Goal: Task Accomplishment & Management: Complete application form

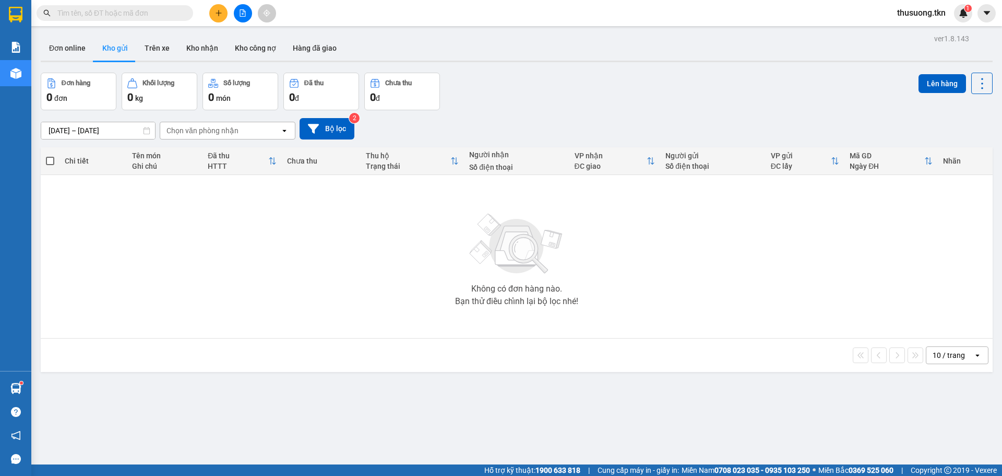
click at [209, 14] on div at bounding box center [243, 13] width 78 height 18
click at [220, 13] on icon "plus" at bounding box center [218, 12] width 7 height 7
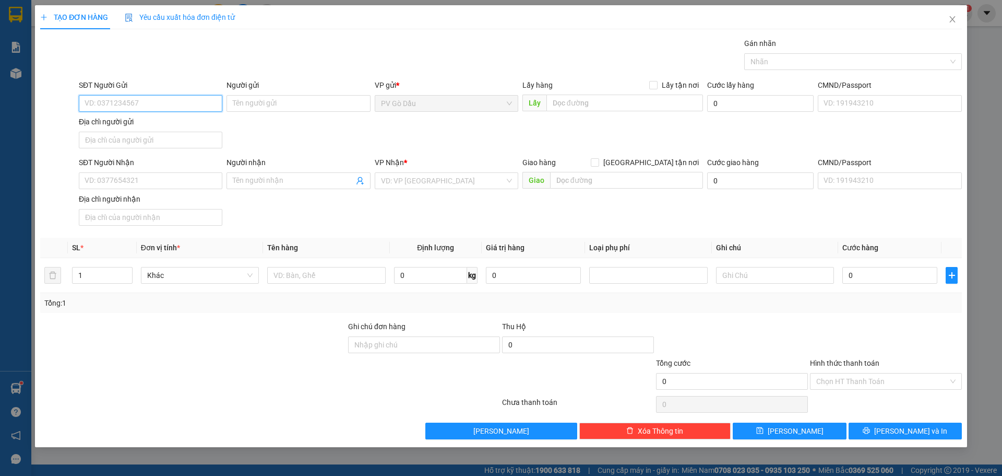
click at [126, 103] on input "SĐT Người Gửi" at bounding box center [151, 103] width 144 height 17
type input "0964438004"
click at [168, 126] on div "0964438004 - BẢO" at bounding box center [150, 124] width 131 height 11
type input "BẢO"
type input "0902880556"
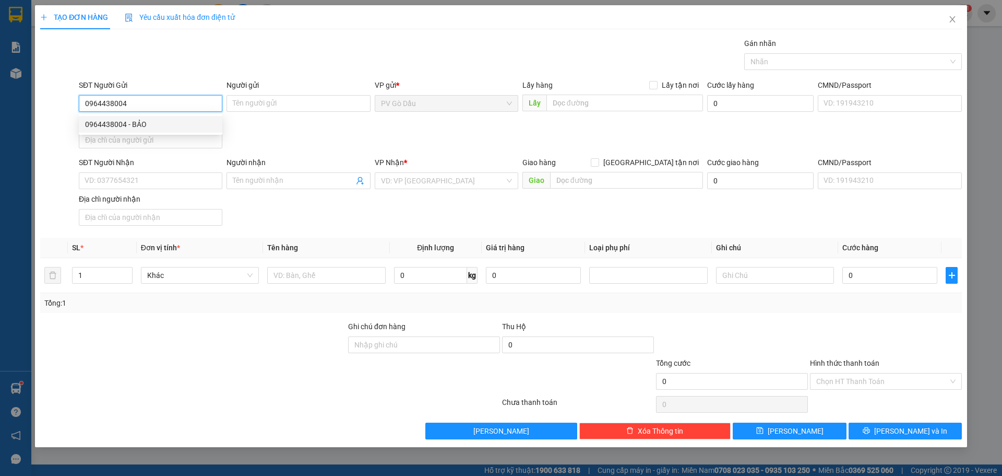
type input "QUÝ"
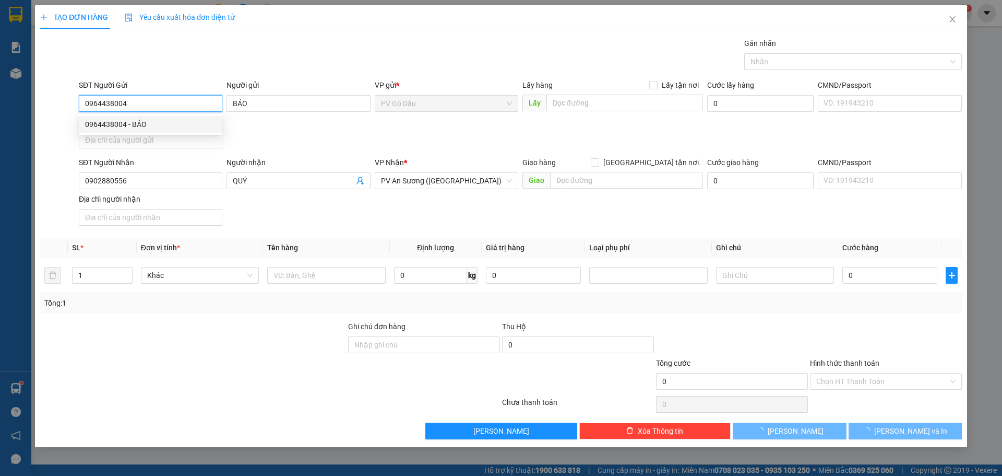
type input "30.000"
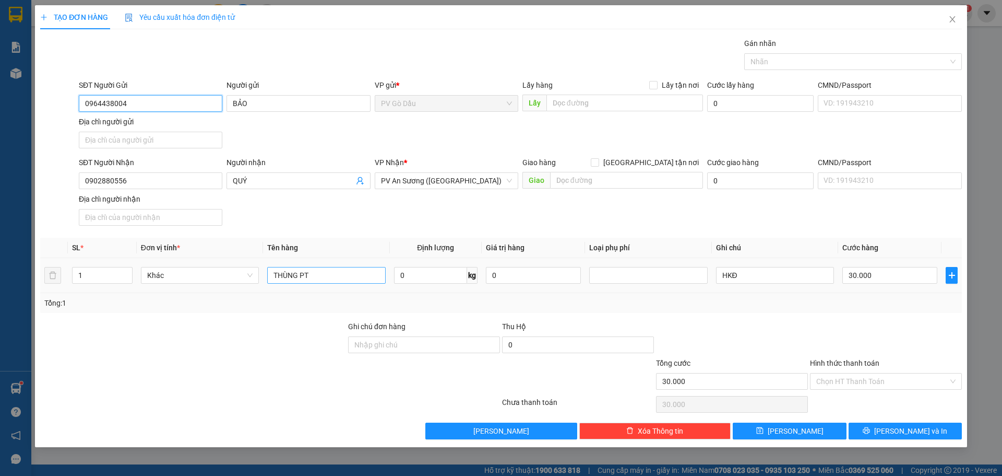
type input "0964438004"
click at [347, 271] on input "THÙNG PT" at bounding box center [326, 275] width 118 height 17
type input "T"
type input "hộp pt"
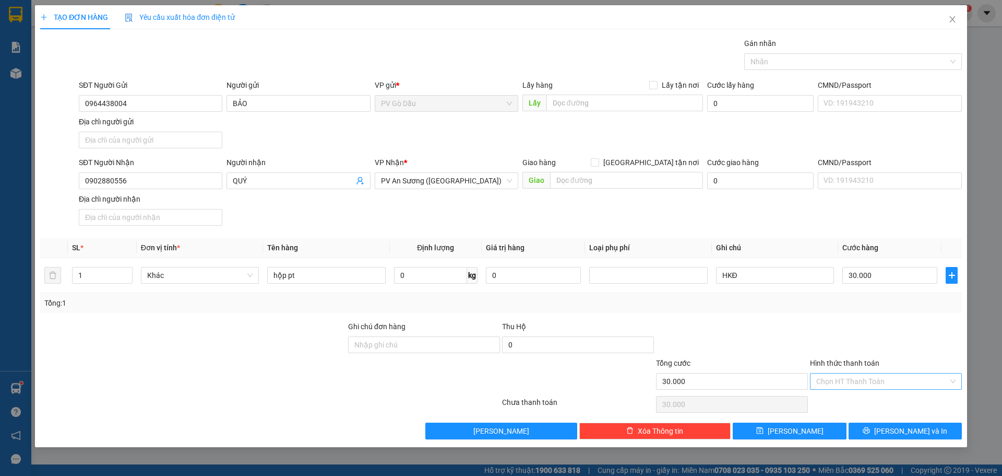
click at [864, 382] on input "Hình thức thanh toán" at bounding box center [883, 381] width 132 height 16
click at [866, 407] on div "Tại văn phòng" at bounding box center [886, 401] width 139 height 11
type input "0"
click at [897, 270] on input "30.000" at bounding box center [890, 275] width 95 height 17
type input "0"
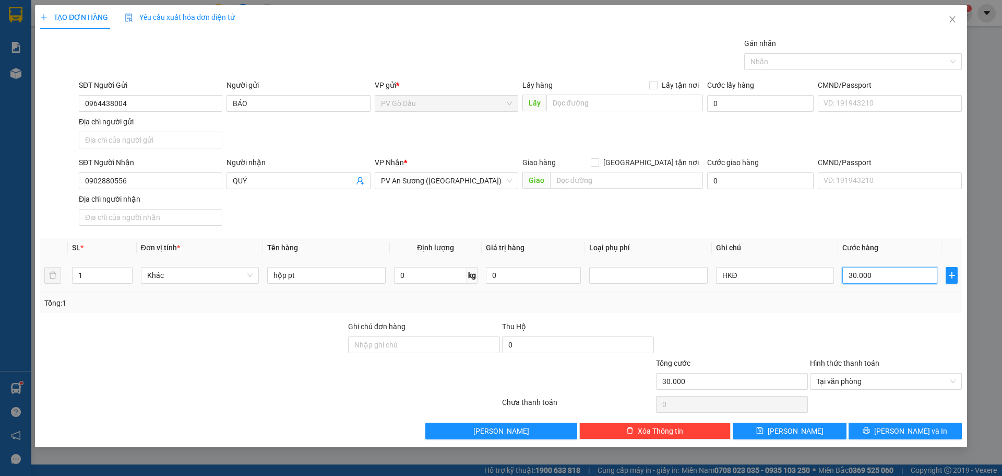
type input "0"
type input "2"
type input "002"
type input "20"
type input "000.200"
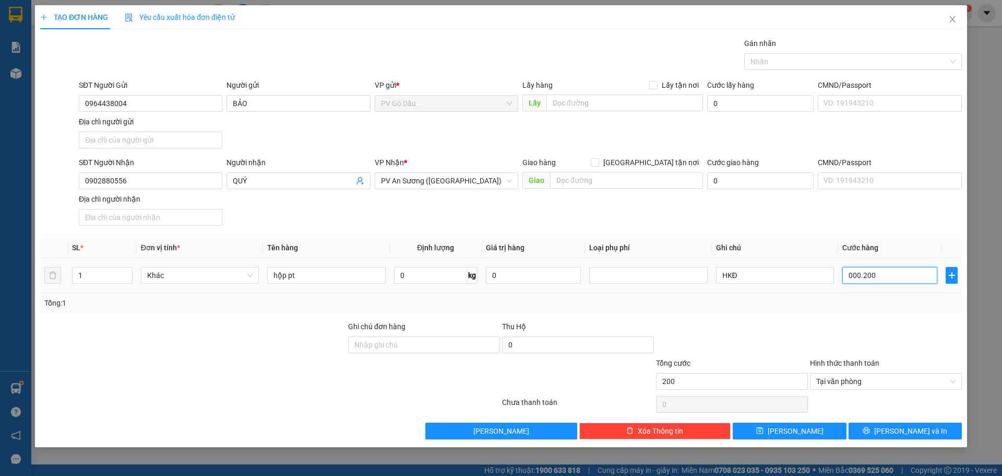
type input "2.000"
type input "0.002.000"
type input "220.000"
type input "000.220.000"
type input "20.000"
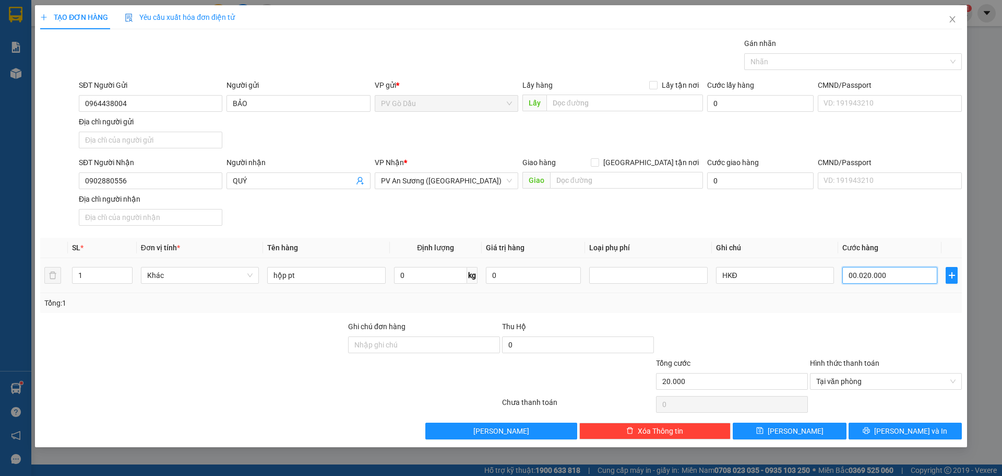
click at [907, 279] on input "00.020.000" at bounding box center [890, 275] width 95 height 17
click at [876, 388] on span "Tại văn phòng" at bounding box center [886, 381] width 139 height 16
type input "20.000"
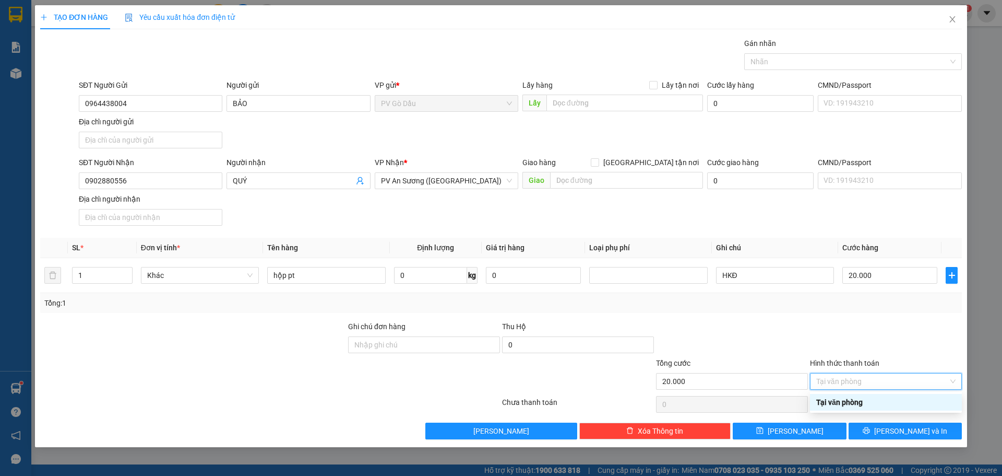
click at [872, 400] on div "Tại văn phòng" at bounding box center [886, 401] width 139 height 11
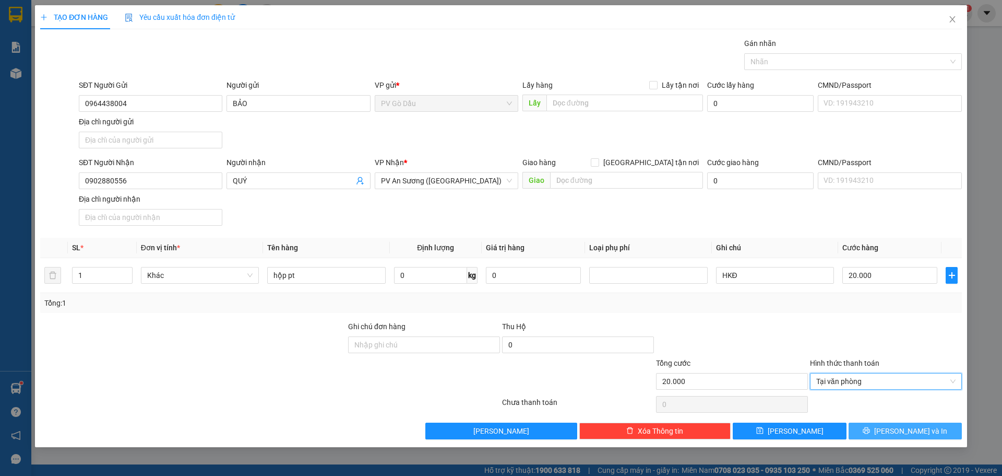
click at [901, 428] on span "[PERSON_NAME] và In" at bounding box center [911, 430] width 73 height 11
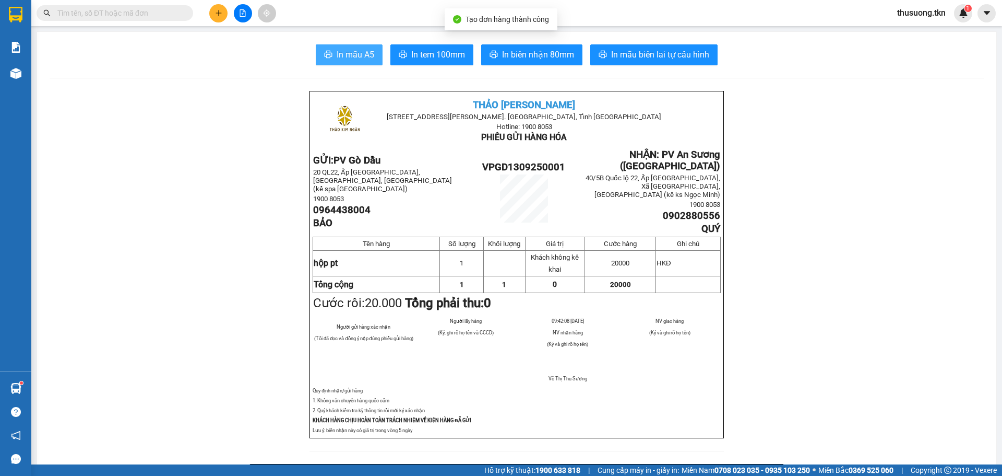
click at [339, 54] on span "In mẫu A5" at bounding box center [356, 54] width 38 height 13
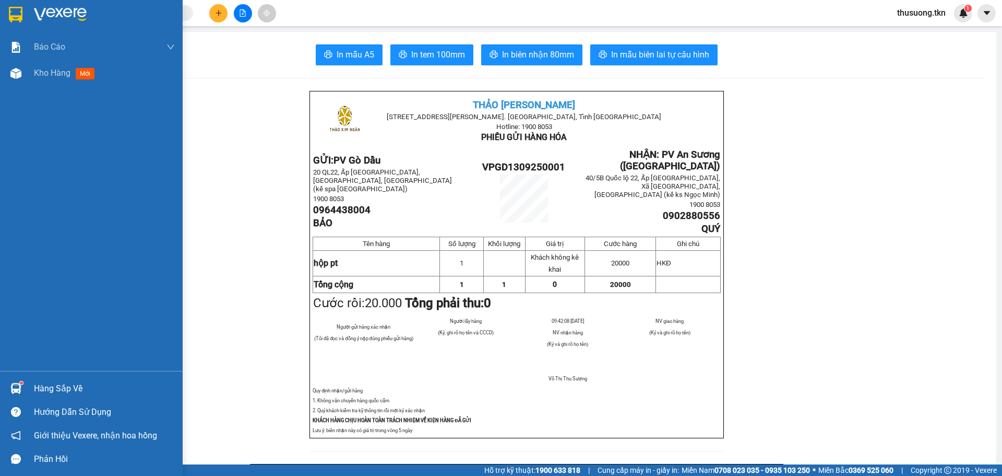
click at [48, 394] on div "Hàng sắp về" at bounding box center [104, 389] width 141 height 16
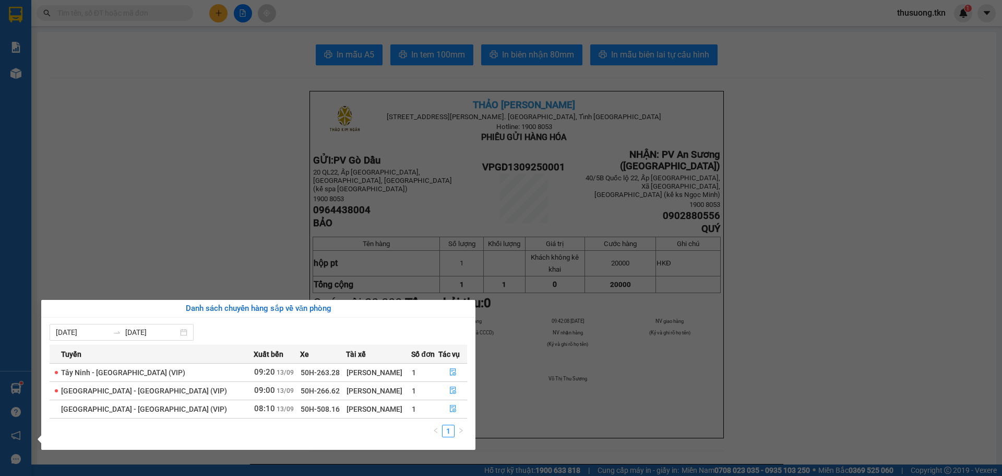
drag, startPoint x: 216, startPoint y: 172, endPoint x: 202, endPoint y: 139, distance: 36.0
click at [218, 176] on section "Kết quả tìm kiếm ( 0 ) Bộ lọc No Data thusuong.tkn 1 Báo cáo Mẫu 1: Báo cáo dòn…" at bounding box center [501, 238] width 1002 height 476
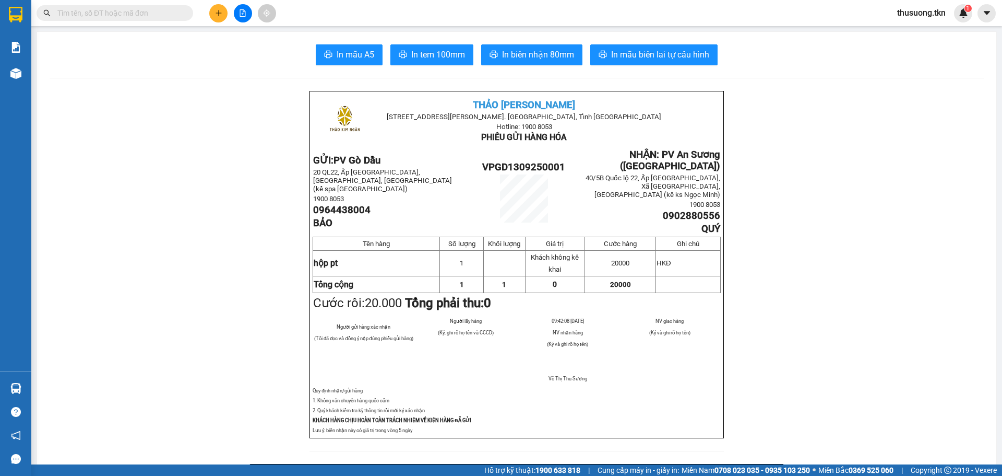
drag, startPoint x: 89, startPoint y: 138, endPoint x: 84, endPoint y: 113, distance: 25.5
drag, startPoint x: 21, startPoint y: 73, endPoint x: 32, endPoint y: 76, distance: 11.3
click at [20, 74] on div at bounding box center [16, 73] width 18 height 18
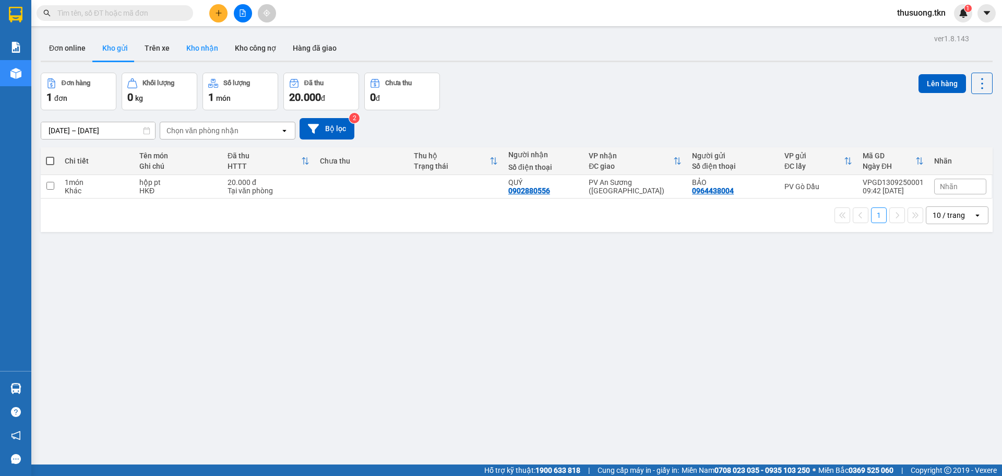
click at [200, 42] on button "Kho nhận" at bounding box center [202, 48] width 49 height 25
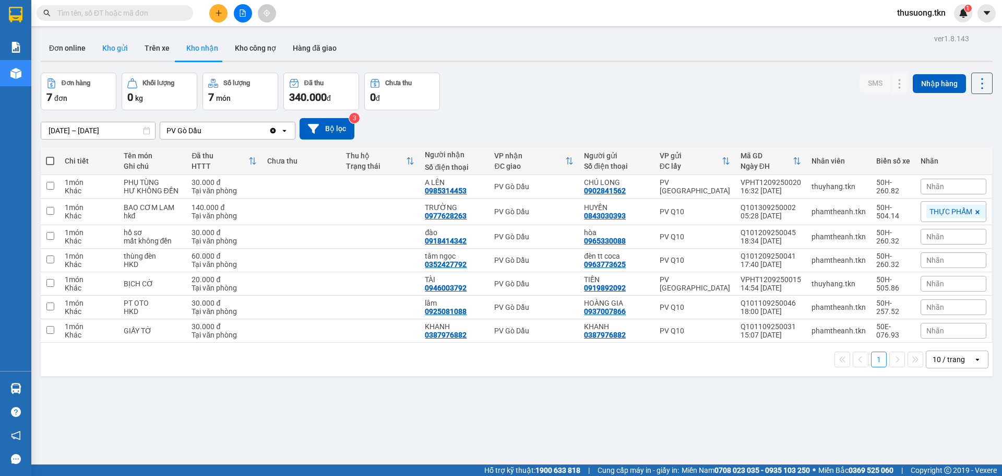
click at [110, 56] on button "Kho gửi" at bounding box center [115, 48] width 42 height 25
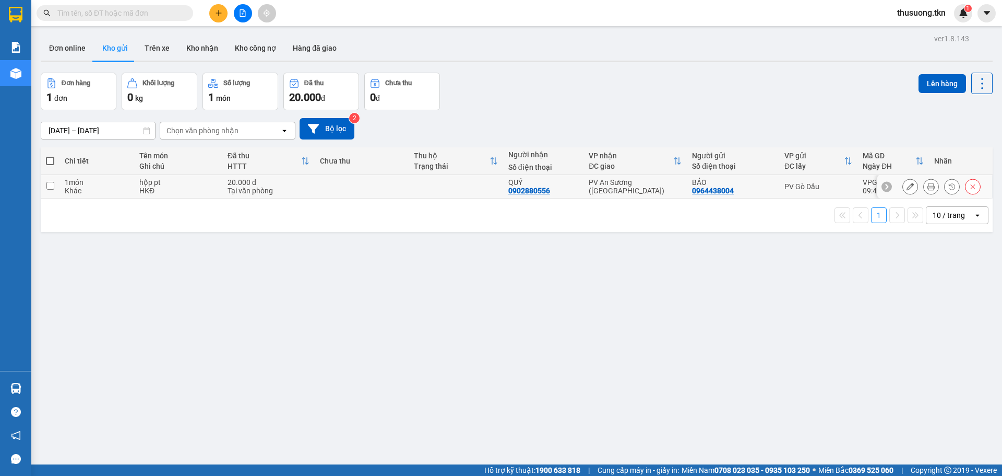
click at [126, 184] on div "1 món" at bounding box center [97, 182] width 64 height 8
checkbox input "true"
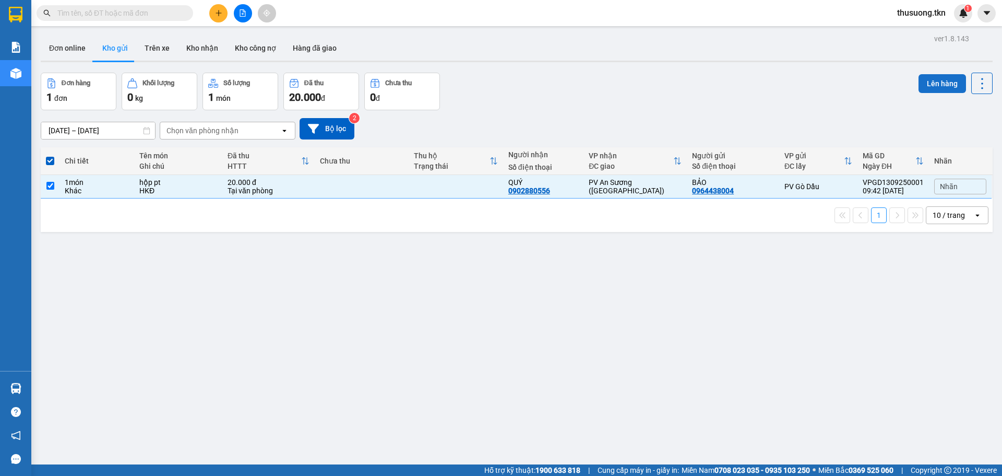
click at [921, 87] on button "Lên hàng" at bounding box center [943, 83] width 48 height 19
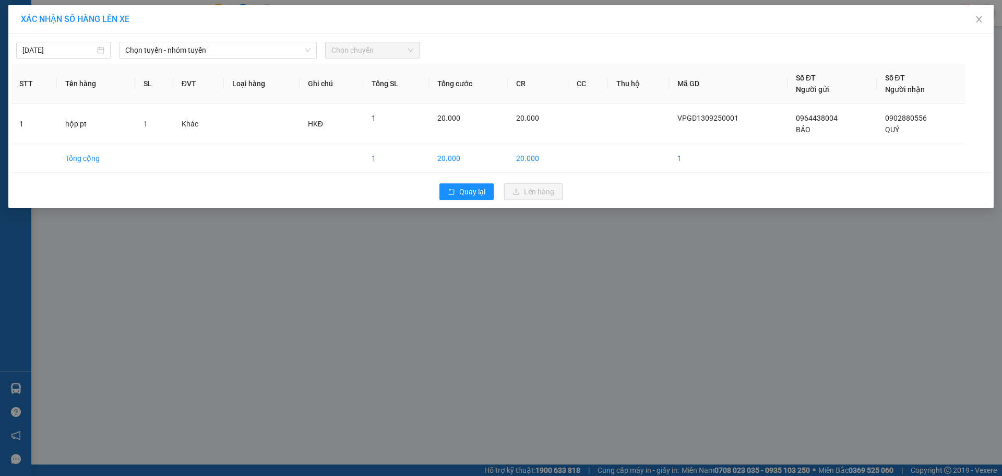
click at [231, 60] on div "[DATE] Chọn tuyến - nhóm tuyến Chọn chuyến STT Tên hàng SL ĐVT Loại hàng Ghi ch…" at bounding box center [501, 121] width 986 height 174
click at [251, 49] on span "Chọn tuyến - nhóm tuyến" at bounding box center [217, 50] width 185 height 16
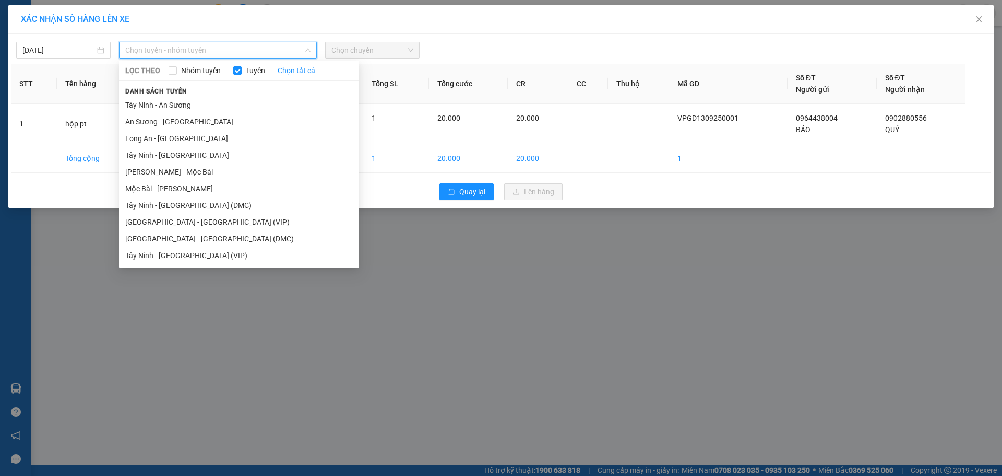
click at [171, 251] on li "Tây Ninh - [GEOGRAPHIC_DATA] (VIP)" at bounding box center [239, 255] width 240 height 17
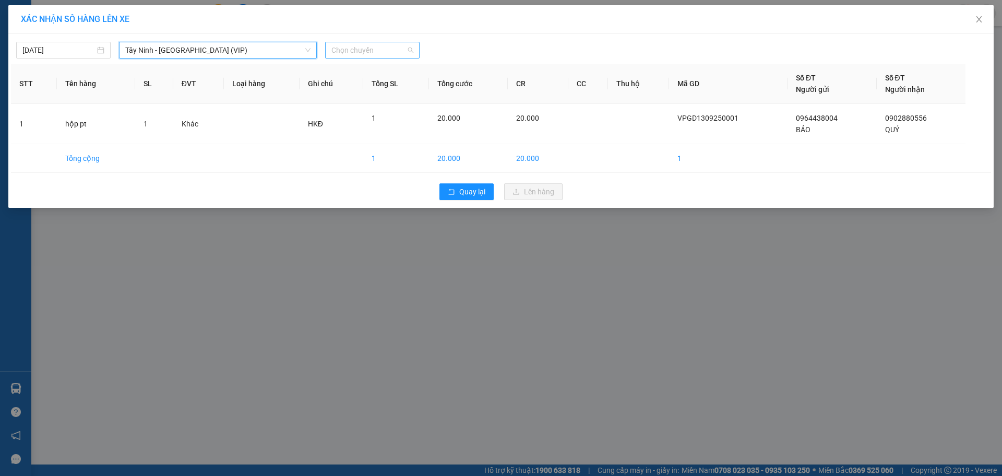
click at [339, 55] on span "Chọn chuyến" at bounding box center [373, 50] width 82 height 16
type input "26328"
click at [355, 72] on div "09:20 - 50H-263.28" at bounding box center [372, 70] width 81 height 11
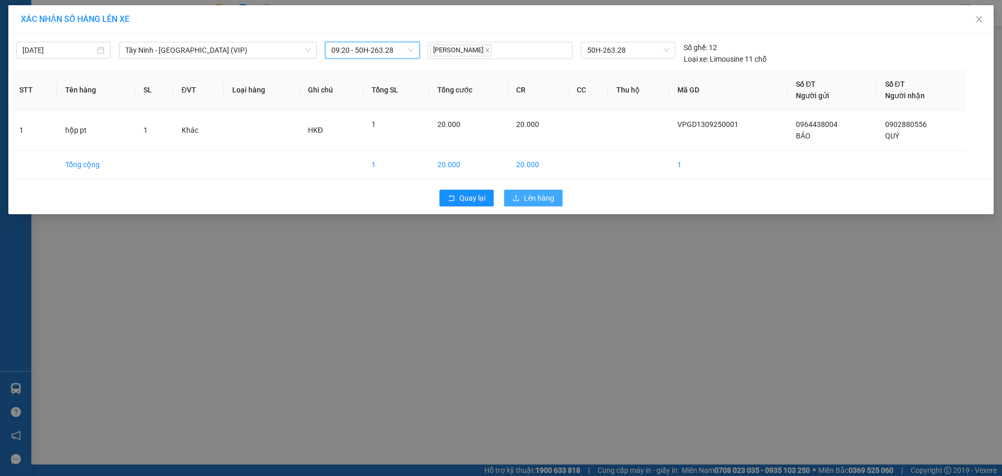
click at [542, 191] on button "Lên hàng" at bounding box center [533, 198] width 58 height 17
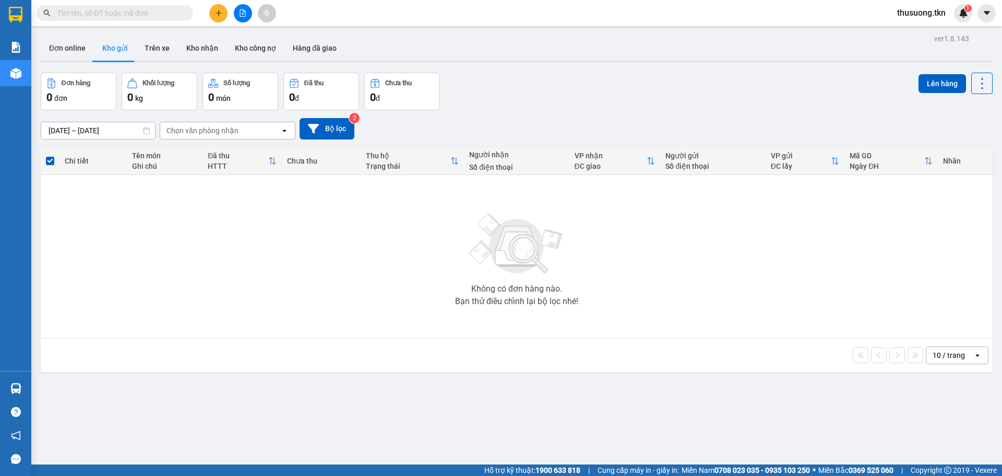
click at [440, 37] on div "Đơn online Kho gửi Trên xe Kho nhận Kho công nợ Hàng đã giao" at bounding box center [517, 50] width 952 height 28
